Goal: Find specific page/section: Find specific page/section

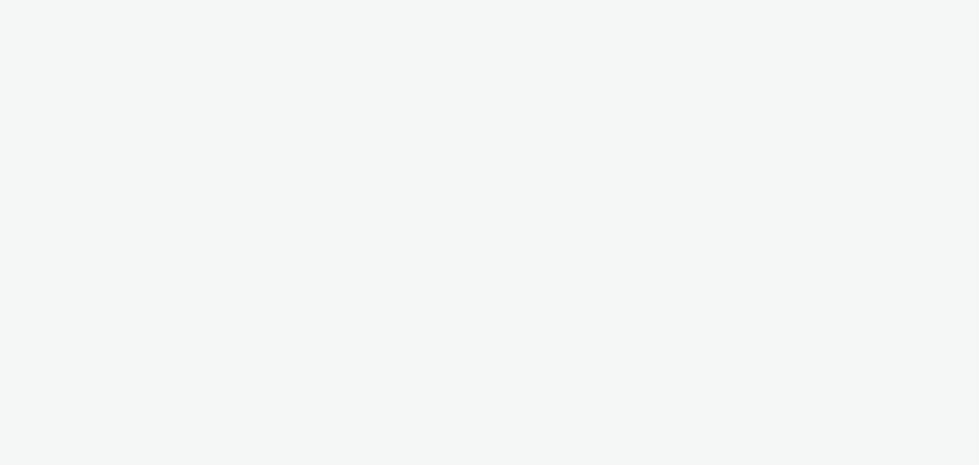
select select "b626f941-834b-427f-b453-0a2b95f57350"
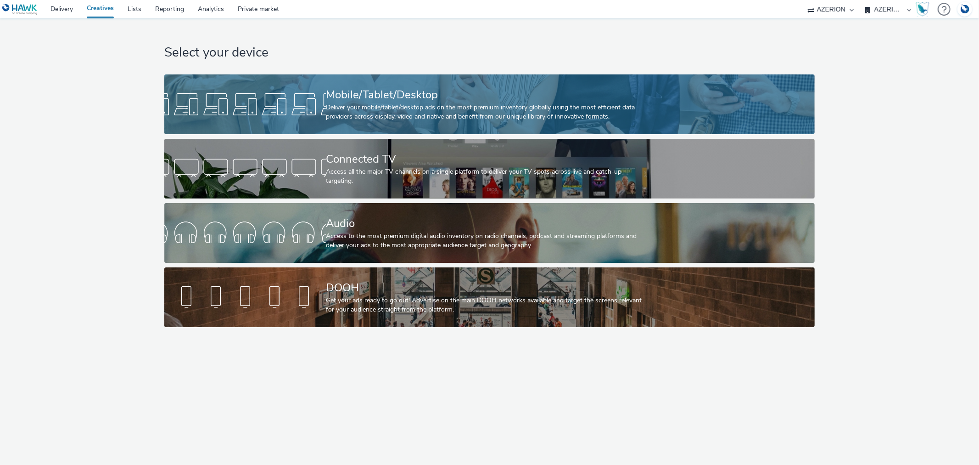
click at [449, 98] on div "Mobile/Tablet/Desktop" at bounding box center [488, 95] width 324 height 16
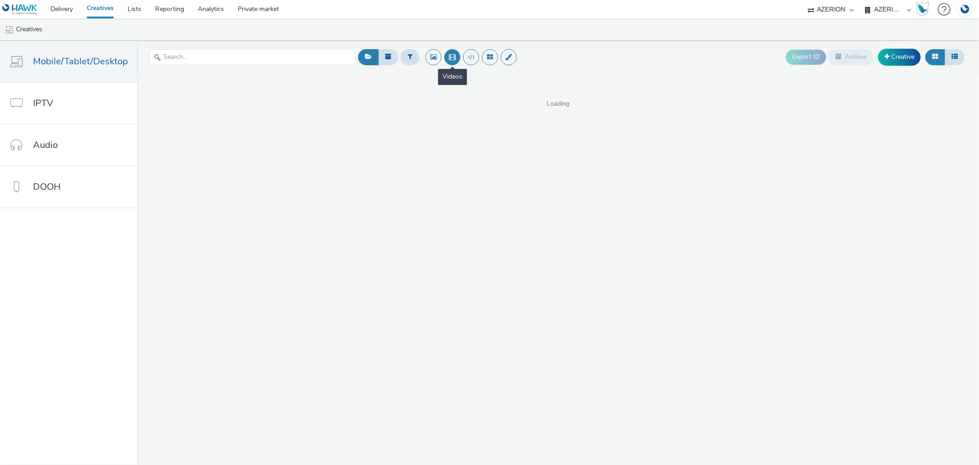
click at [455, 56] on button at bounding box center [452, 57] width 16 height 16
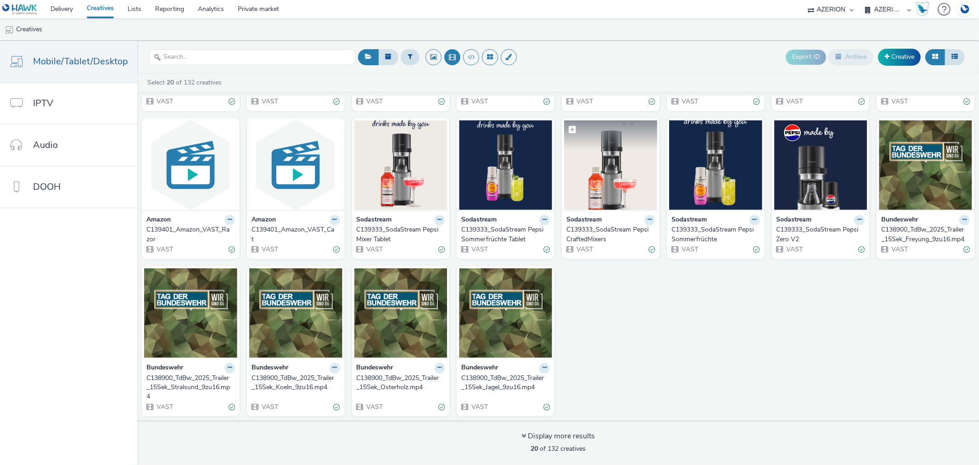
scroll to position [140, 0]
click at [176, 386] on div "C138900_TdBw_2025_Trailer_15Sek_Stralsund_9zu16.mp4" at bounding box center [188, 387] width 85 height 28
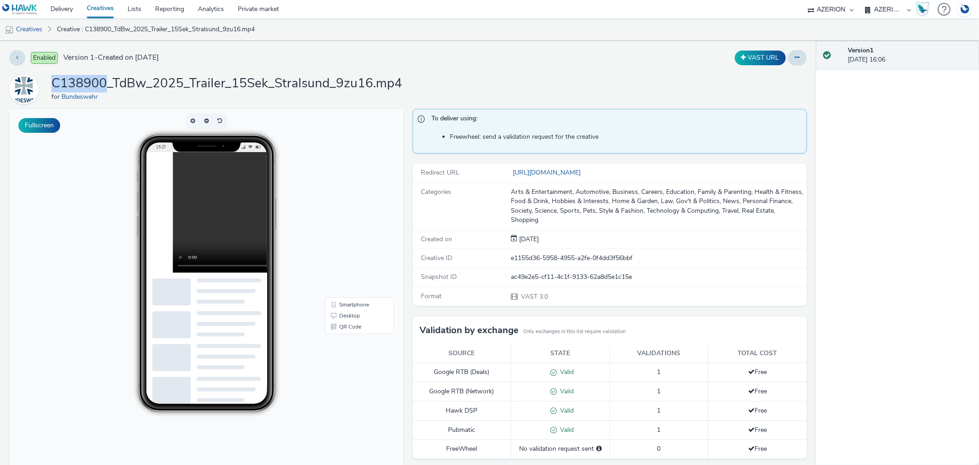
drag, startPoint x: 51, startPoint y: 82, endPoint x: 104, endPoint y: 84, distance: 52.4
click at [104, 84] on h1 "C138900_TdBw_2025_Trailer_15Sek_Stralsund_9zu16.mp4" at bounding box center [226, 83] width 351 height 17
copy h1 "C138900"
click at [67, 3] on link "Delivery" at bounding box center [62, 9] width 36 height 18
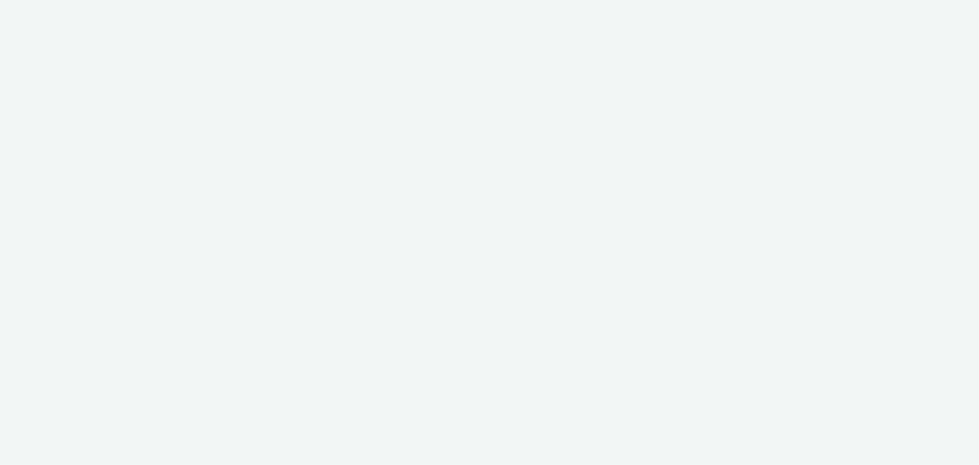
select select "b626f941-834b-427f-b453-0a2b95f57350"
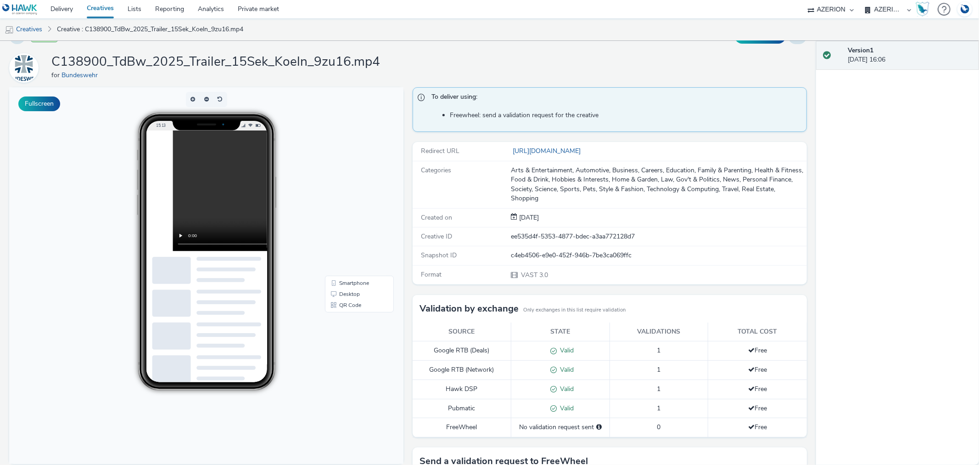
scroll to position [0, 0]
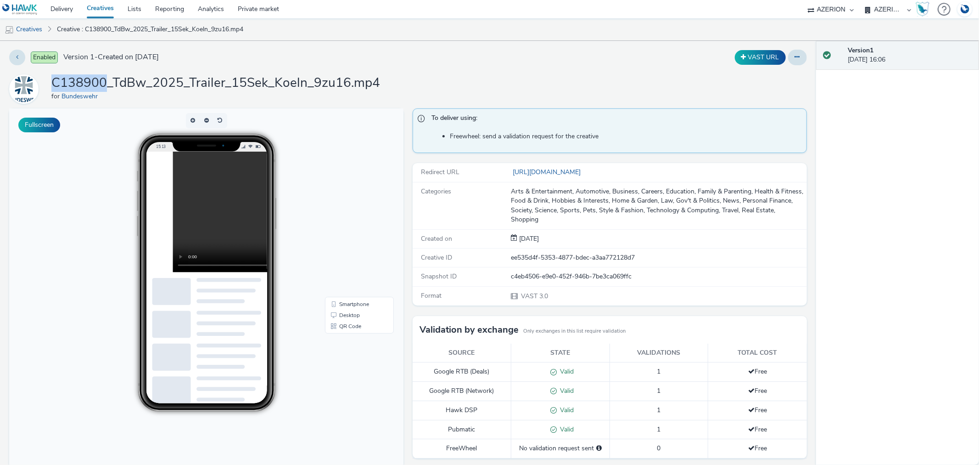
drag, startPoint x: 51, startPoint y: 78, endPoint x: 105, endPoint y: 82, distance: 53.8
click at [105, 82] on h1 "C138900_TdBw_2025_Trailer_15Sek_Koeln_9zu16.mp4" at bounding box center [215, 82] width 329 height 17
copy h1 "C138900"
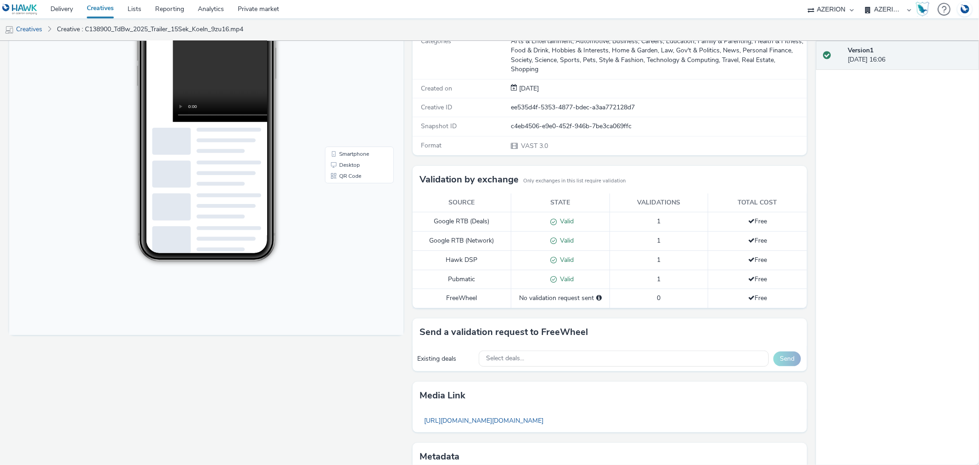
scroll to position [204, 0]
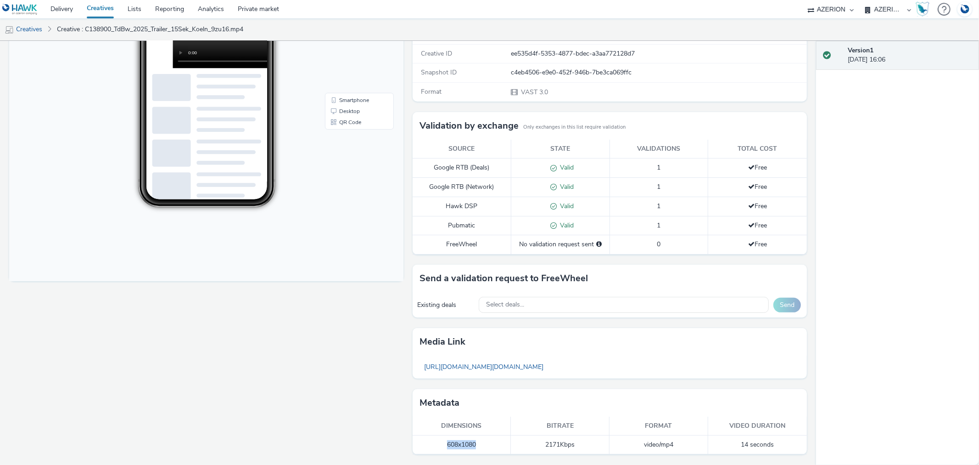
drag, startPoint x: 459, startPoint y: 447, endPoint x: 439, endPoint y: 447, distance: 19.7
click at [439, 447] on td "608x1080" at bounding box center [462, 444] width 99 height 19
copy td "608x1080"
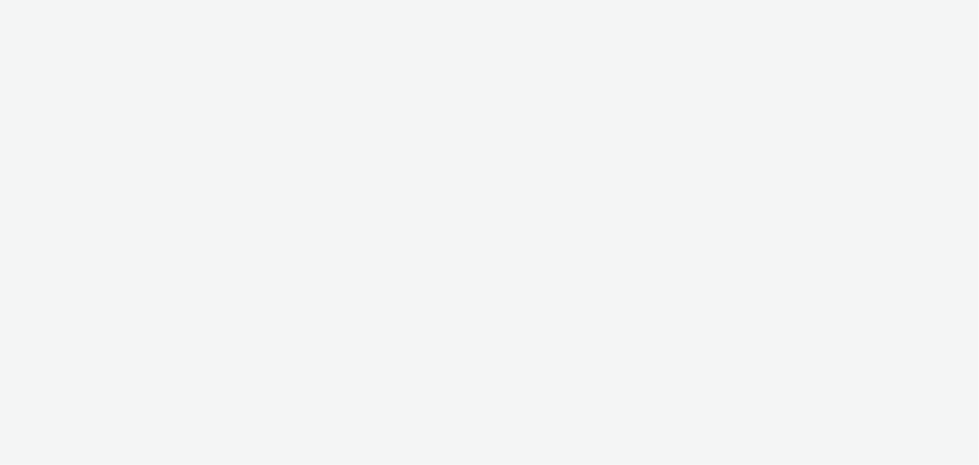
select select "b626f941-834b-427f-b453-0a2b95f57350"
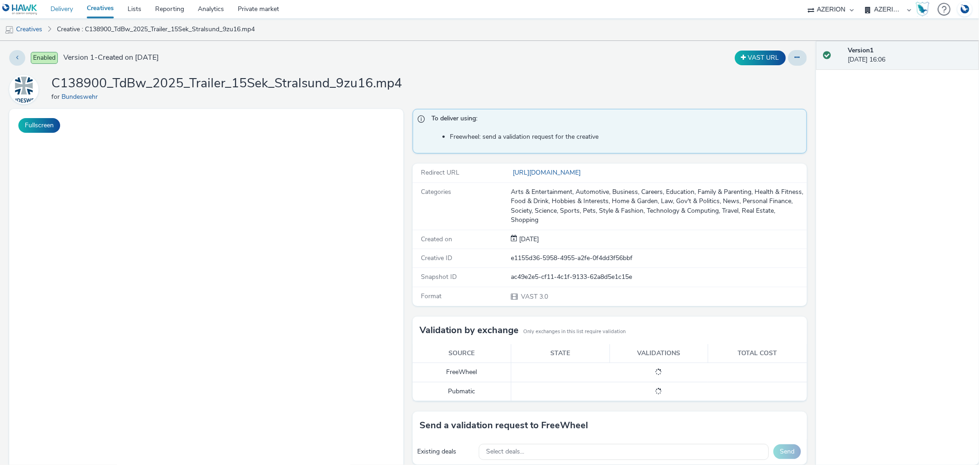
click at [63, 4] on link "Delivery" at bounding box center [62, 9] width 36 height 18
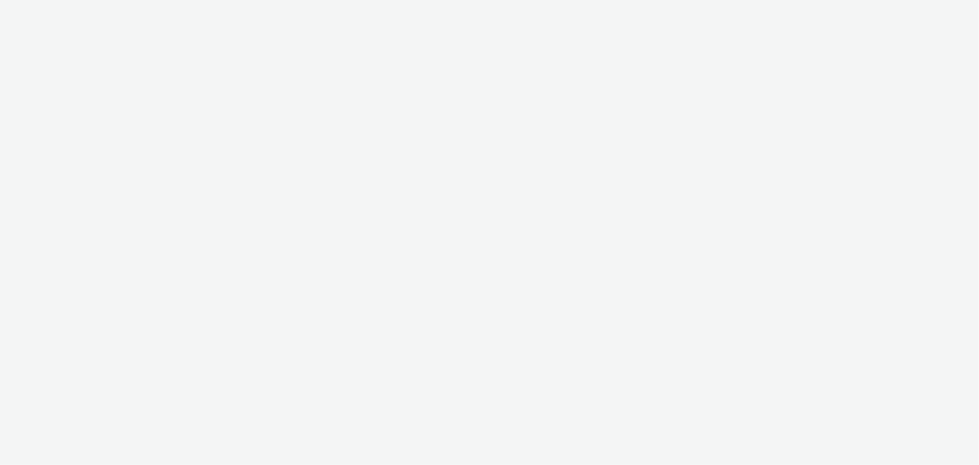
select select "b626f941-834b-427f-b453-0a2b95f57350"
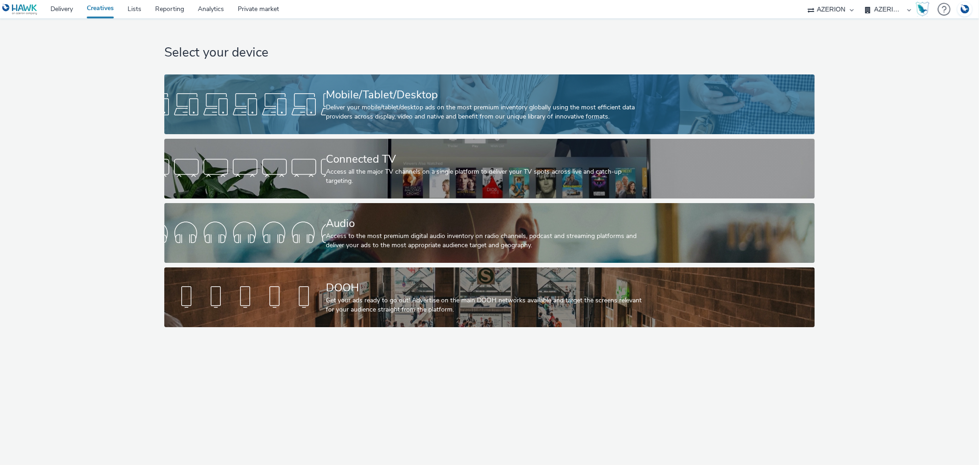
click at [373, 90] on div "Mobile/Tablet/Desktop" at bounding box center [488, 95] width 324 height 16
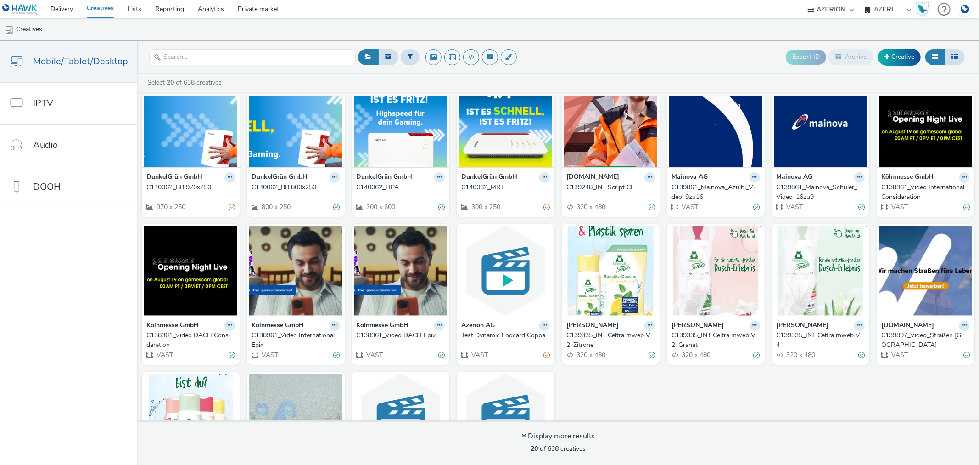
scroll to position [51, 0]
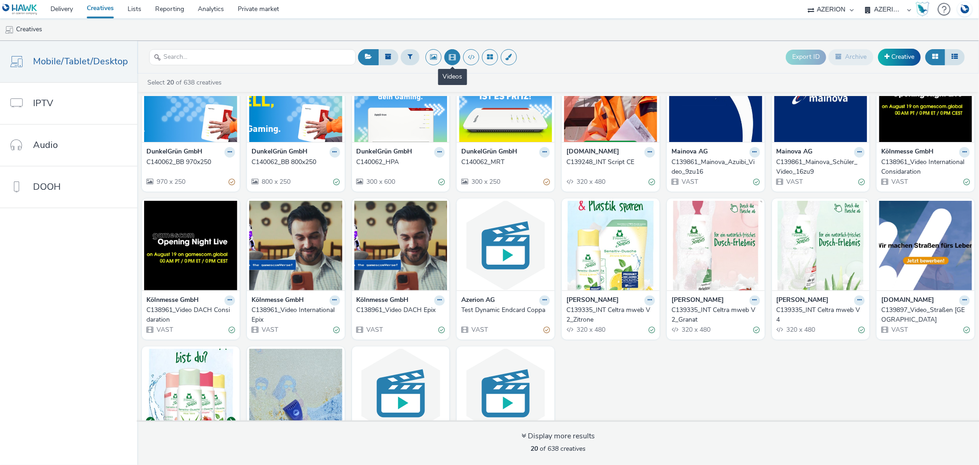
click at [447, 61] on button at bounding box center [452, 57] width 16 height 16
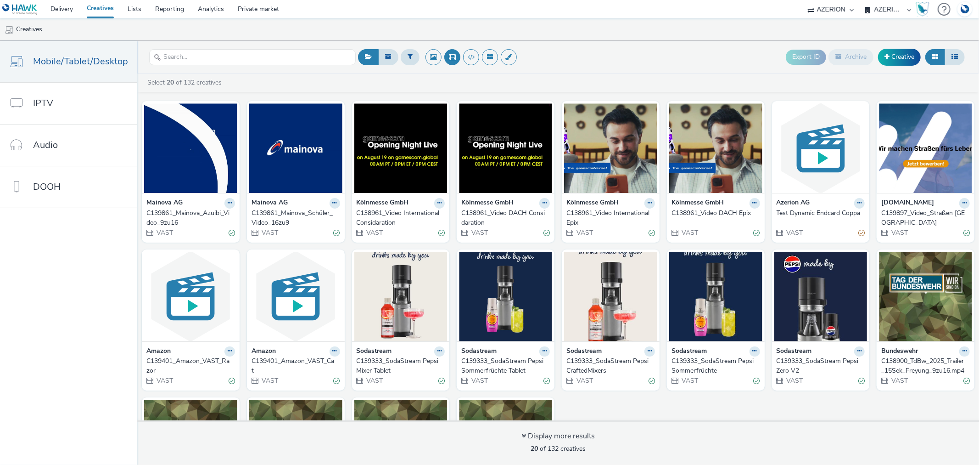
click at [361, 364] on div "C139333_SodaStream Pepsi Mixer Tablet" at bounding box center [399, 365] width 85 height 19
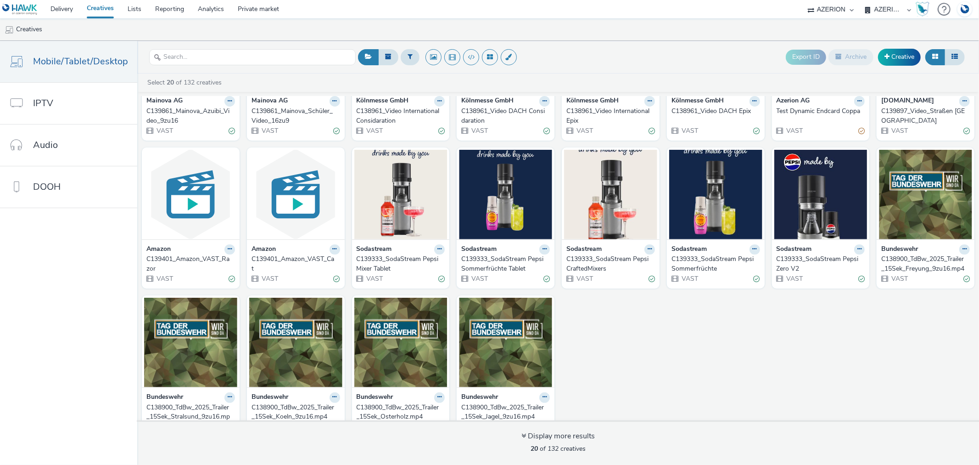
click at [700, 267] on div "C139333_SodaStream Pepsi Sommerfrüchte" at bounding box center [714, 263] width 85 height 19
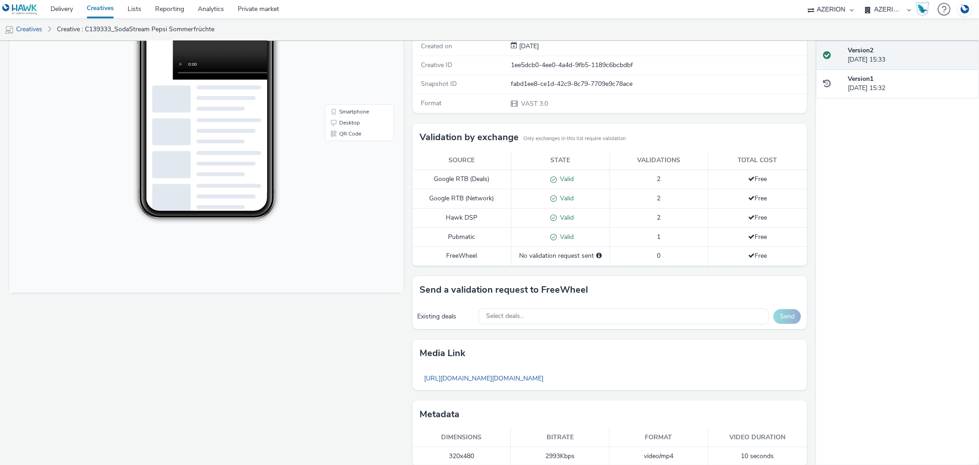
scroll to position [204, 0]
